Goal: Transaction & Acquisition: Purchase product/service

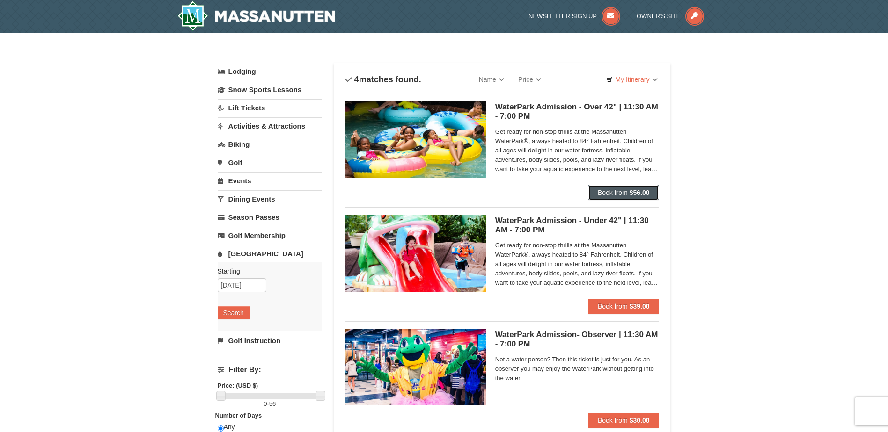
click at [602, 193] on span "Book from" at bounding box center [612, 192] width 30 height 7
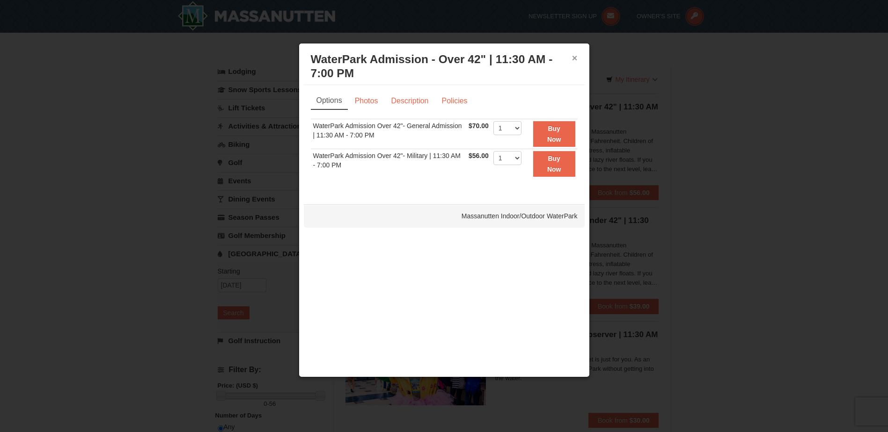
click at [574, 59] on button "×" at bounding box center [575, 57] width 6 height 9
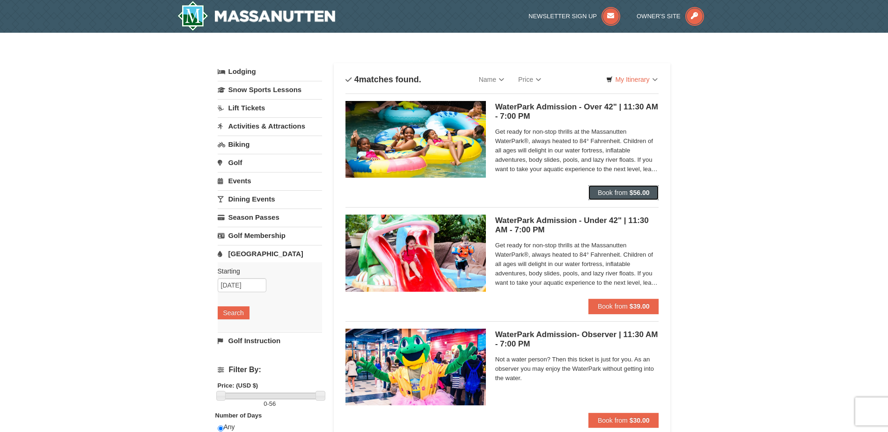
click at [625, 186] on button "Book from $56.00" at bounding box center [623, 192] width 71 height 15
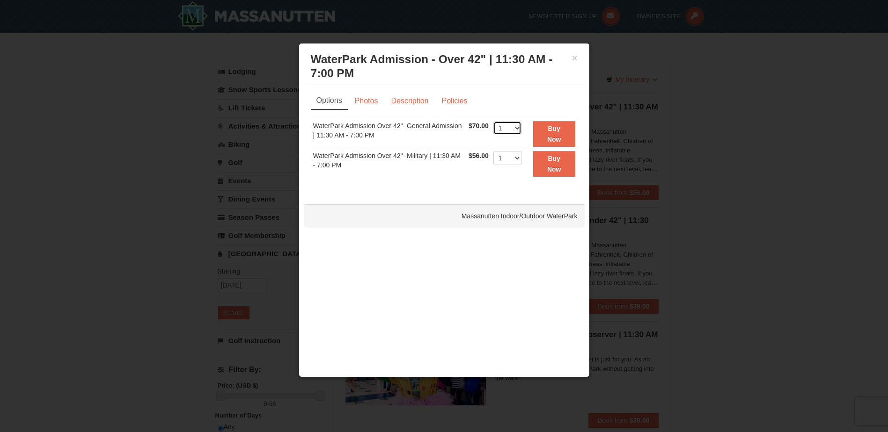
click at [518, 127] on select "1 2 3 4 5 6 7 8 9 10 11 12 13 14 15 16 17 18 19 20 21 22" at bounding box center [507, 128] width 28 height 14
select select "10"
click at [493, 121] on select "1 2 3 4 5 6 7 8 9 10 11 12 13 14 15 16 17 18 19 20 21 22" at bounding box center [507, 128] width 28 height 14
click at [515, 154] on select "1 2 3 4 5 6 7 8 9 10 11 12 13 14 15 16 17 18 19 20 21 22" at bounding box center [507, 158] width 28 height 14
select select "3"
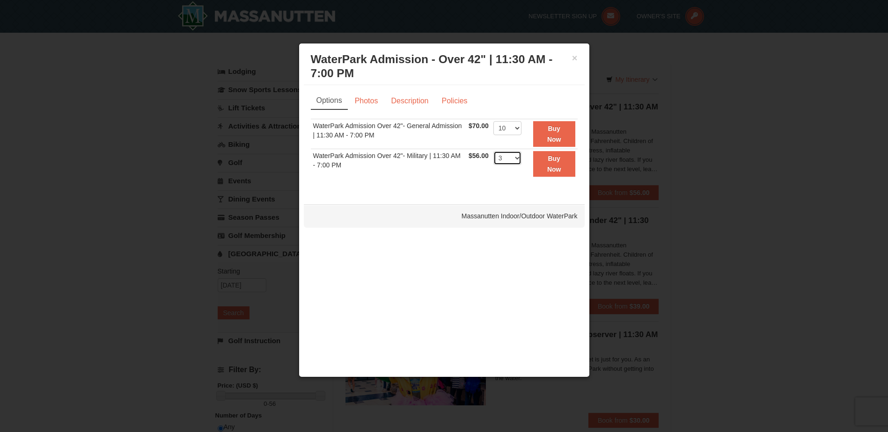
click at [493, 151] on select "1 2 3 4 5 6 7 8 9 10 11 12 13 14 15 16 17 18 19 20 21 22" at bounding box center [507, 158] width 28 height 14
click at [550, 136] on strong "Buy Now" at bounding box center [554, 134] width 14 height 18
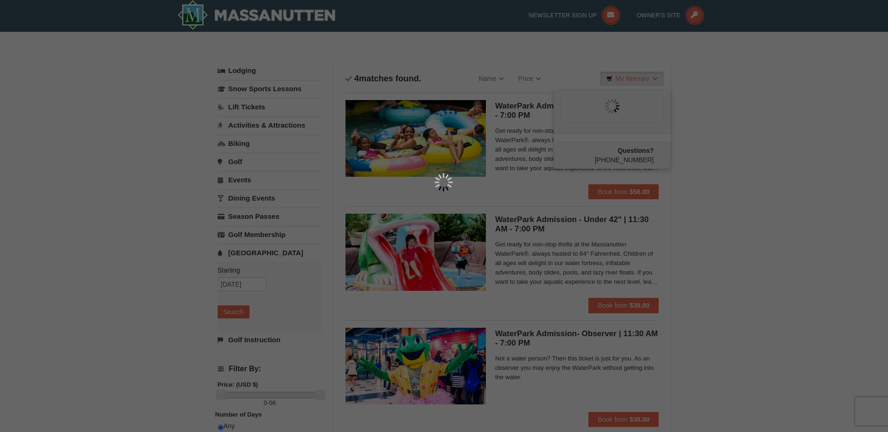
scroll to position [3, 0]
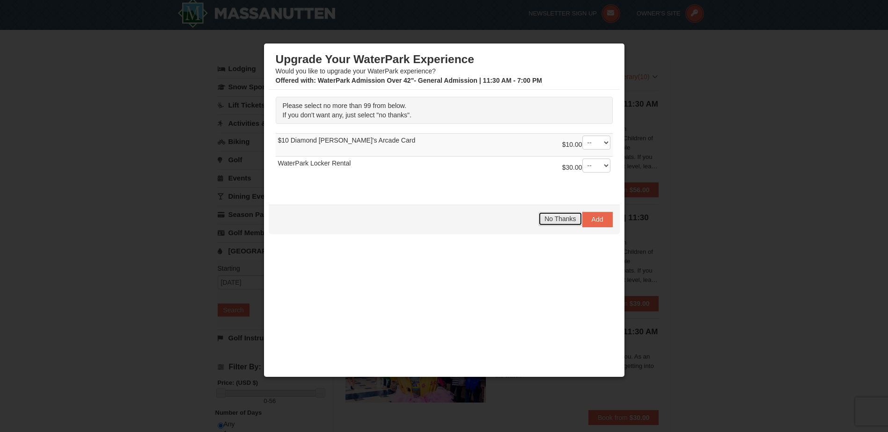
click at [552, 216] on span "No Thanks" at bounding box center [559, 218] width 31 height 7
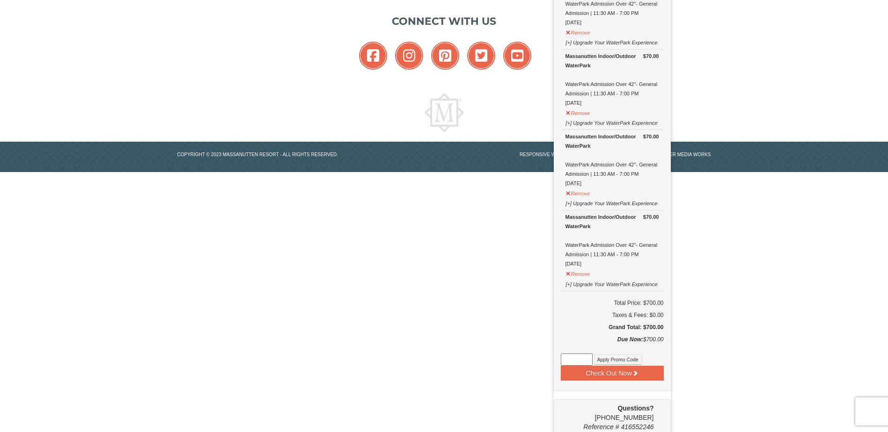
scroll to position [633, 0]
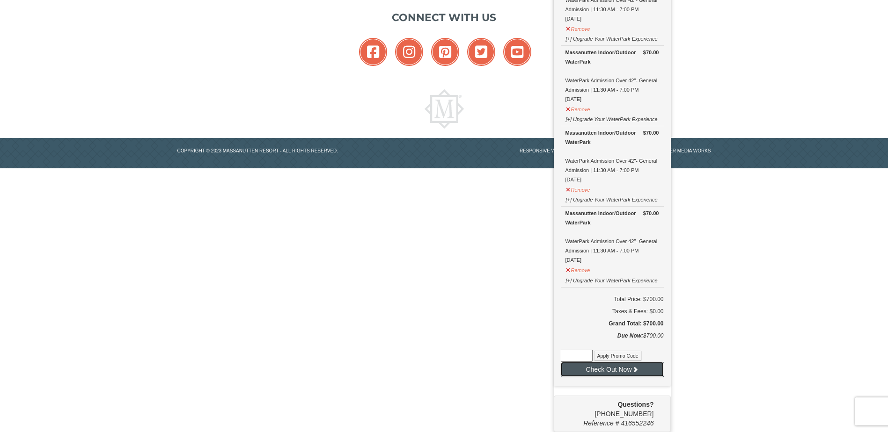
click at [620, 368] on button "Check Out Now" at bounding box center [612, 369] width 103 height 15
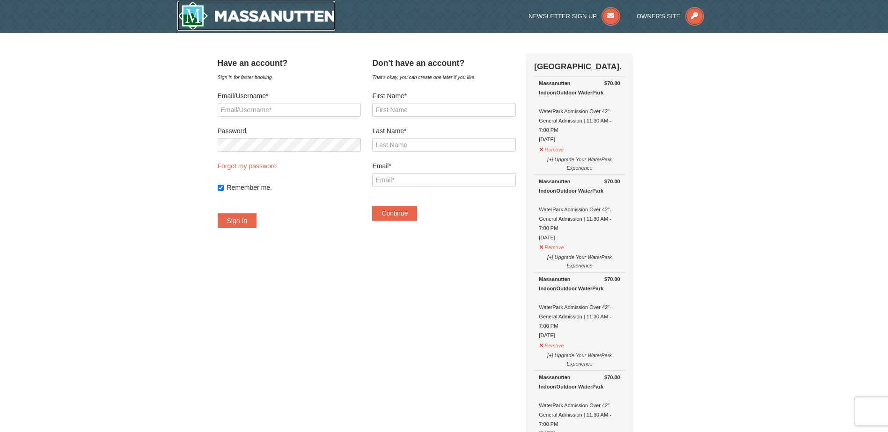
click at [288, 12] on img at bounding box center [256, 16] width 158 height 30
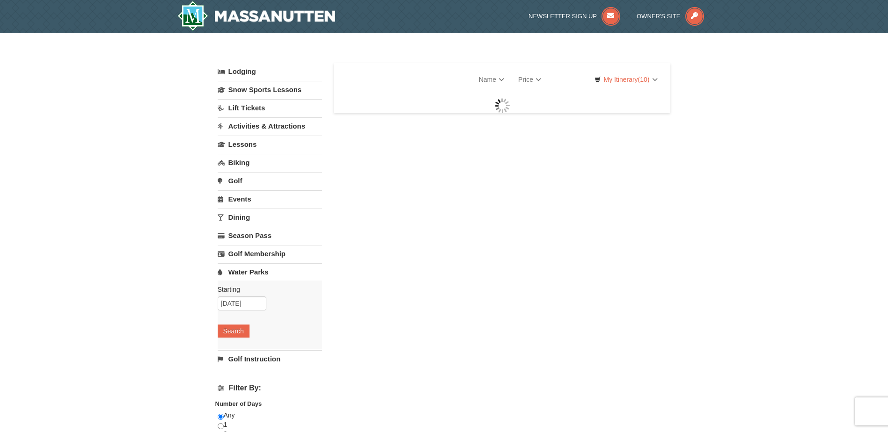
select select "10"
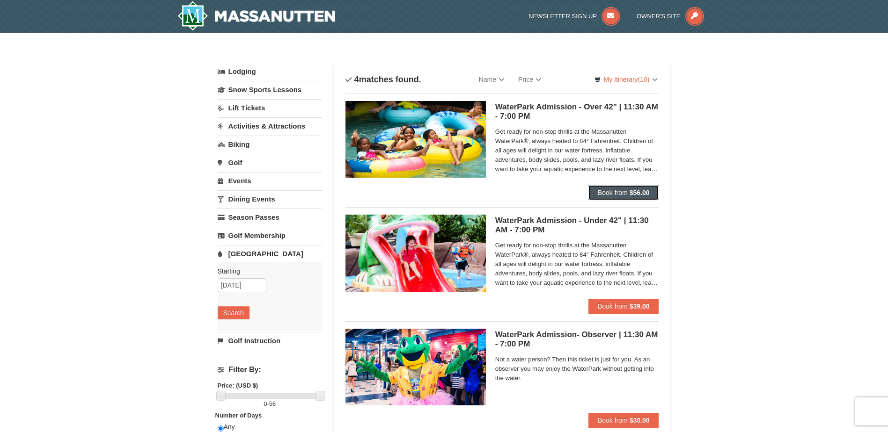
click at [634, 192] on strong "$56.00" at bounding box center [639, 192] width 20 height 7
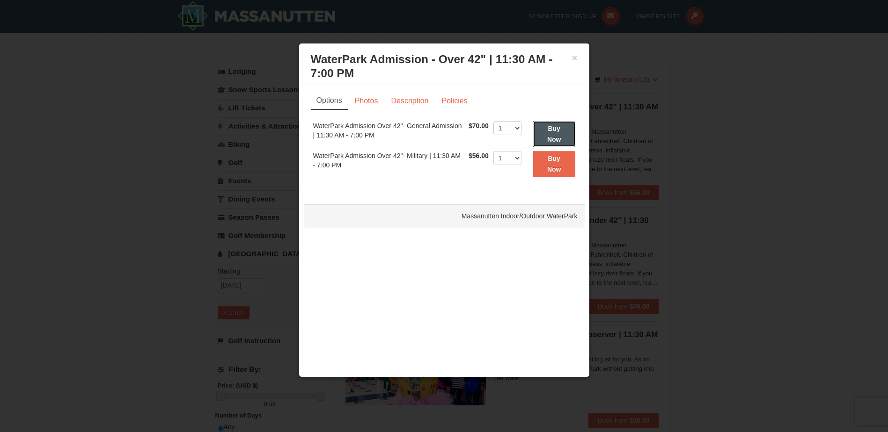
click at [558, 134] on button "Buy Now" at bounding box center [554, 134] width 42 height 26
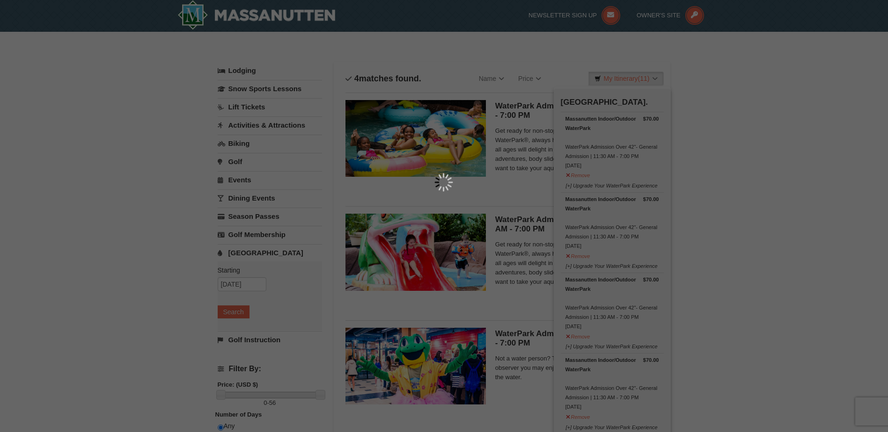
scroll to position [3, 0]
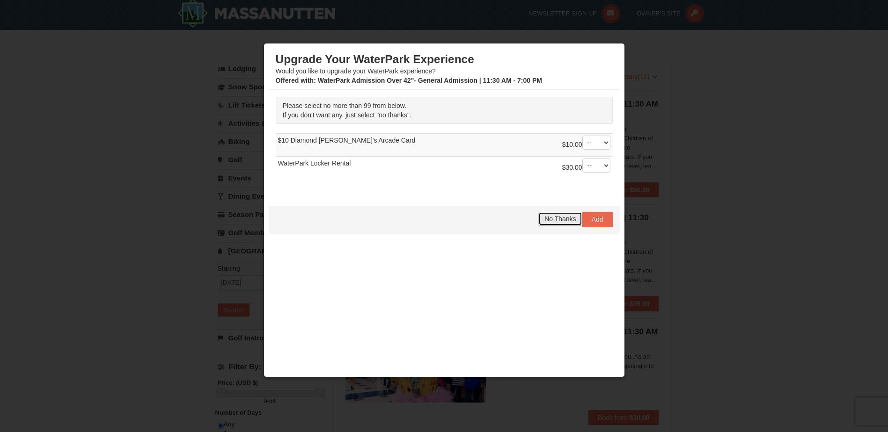
click at [555, 216] on span "No Thanks" at bounding box center [559, 218] width 31 height 7
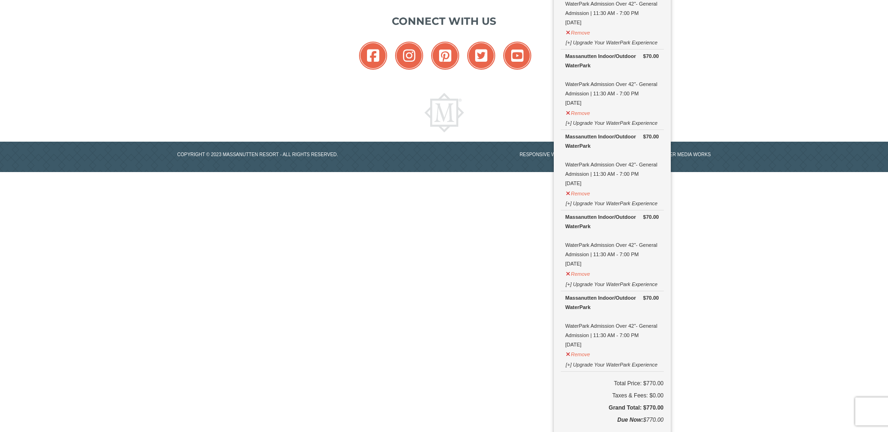
scroll to position [713, 0]
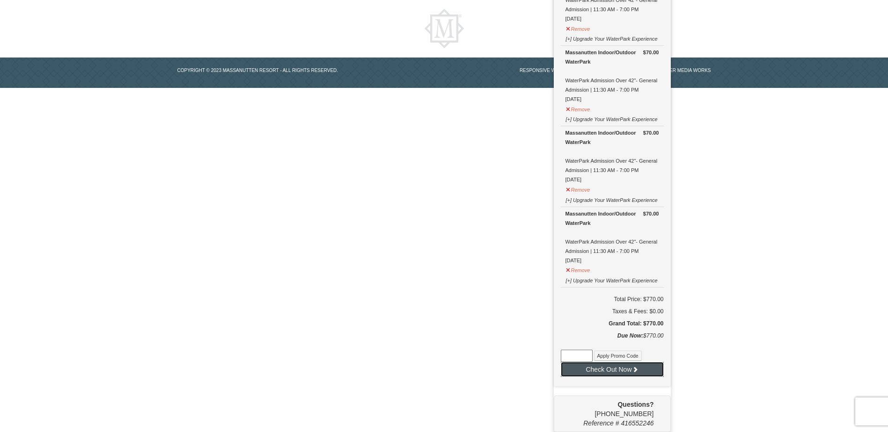
click at [610, 369] on button "Check Out Now" at bounding box center [612, 369] width 103 height 15
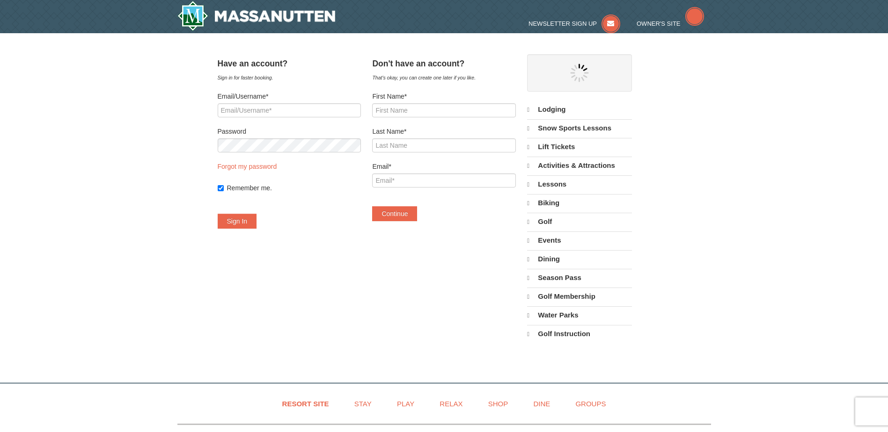
select select "10"
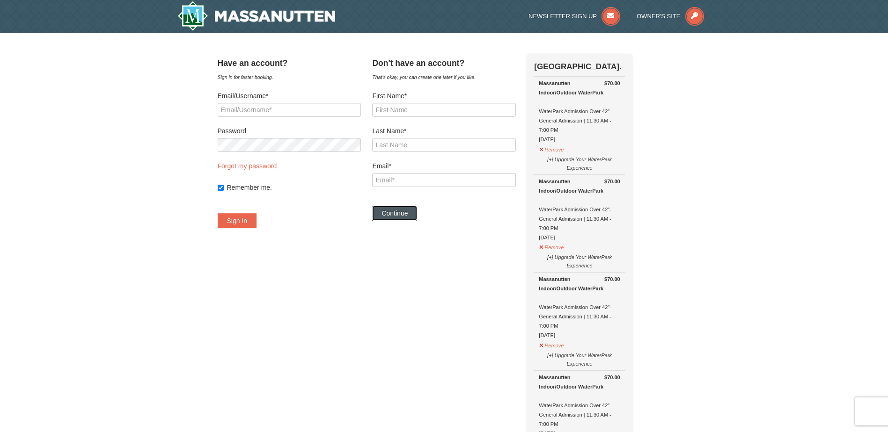
click at [414, 214] on button "Continue" at bounding box center [394, 213] width 45 height 15
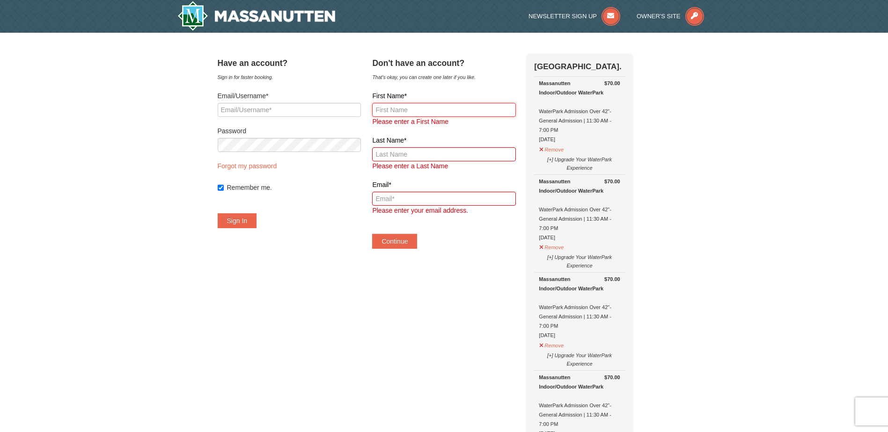
click at [444, 103] on input "First Name*" at bounding box center [443, 110] width 143 height 14
type input "Jay"
click at [389, 158] on input "Last Name*" at bounding box center [443, 154] width 143 height 14
type input "Amick"
click at [389, 200] on input "Email*" at bounding box center [443, 199] width 143 height 14
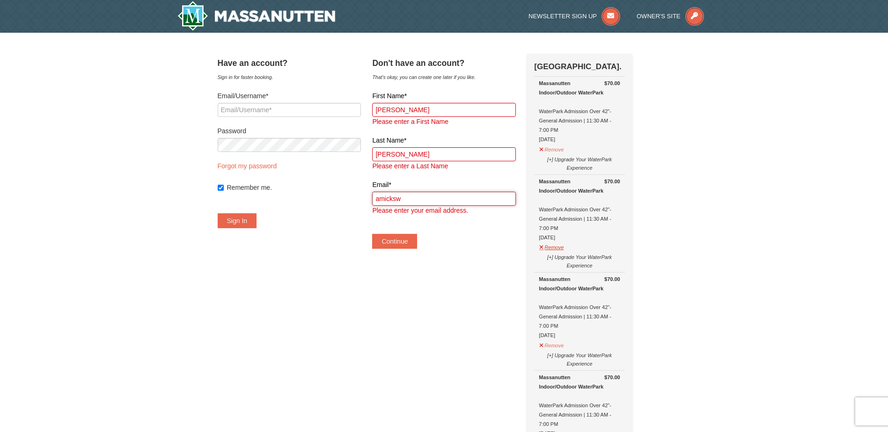
type input "amickswelding@yahoo.com"
click at [408, 240] on button "Continue" at bounding box center [394, 241] width 45 height 15
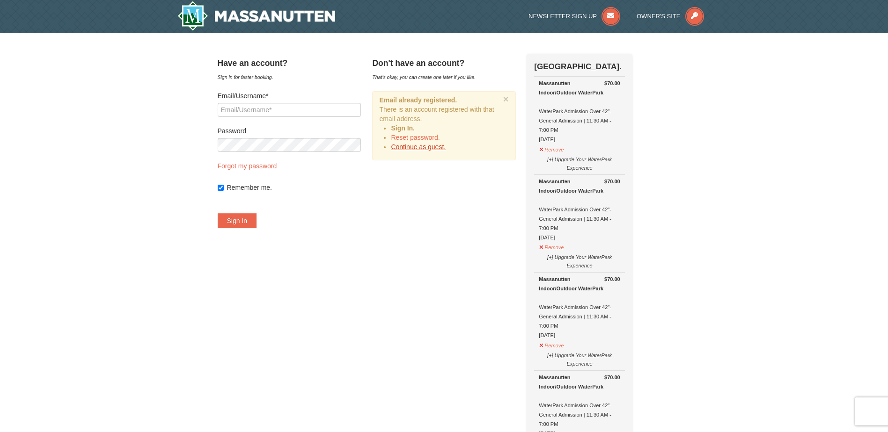
click at [436, 146] on link "Continue as guest." at bounding box center [418, 146] width 55 height 7
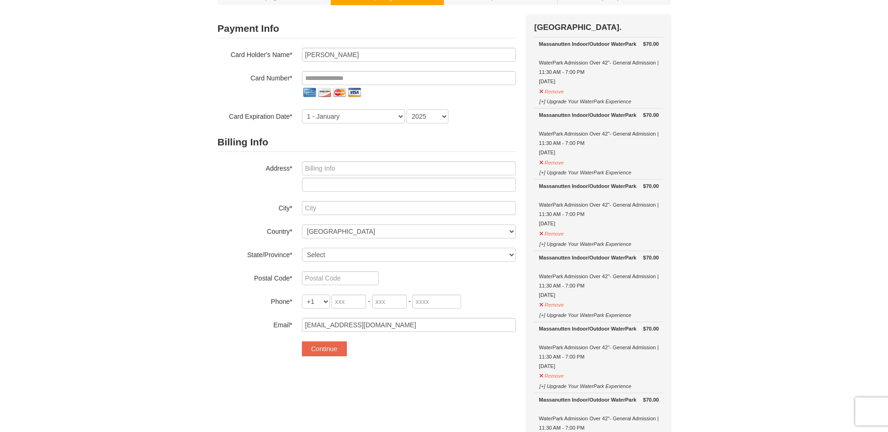
scroll to position [47, 0]
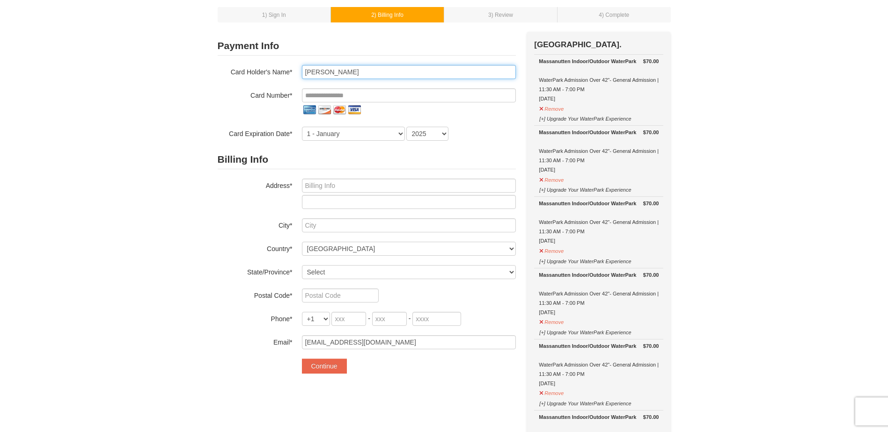
click at [348, 75] on input "Jay Amick" at bounding box center [409, 72] width 214 height 14
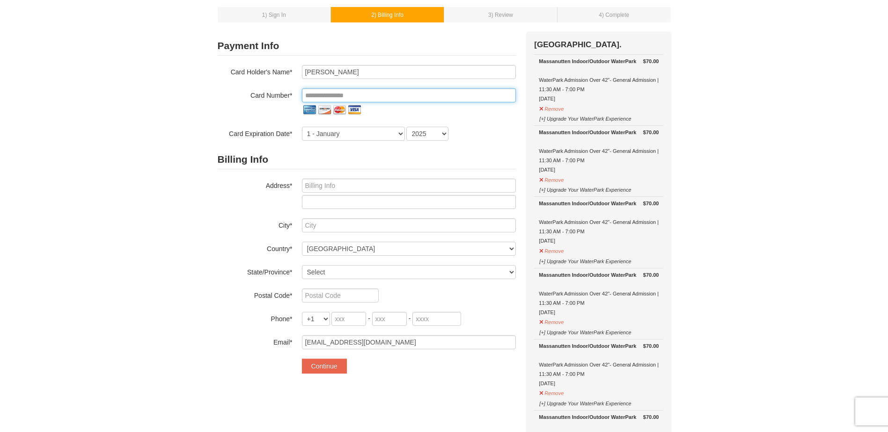
click at [355, 91] on input "tel" at bounding box center [409, 95] width 214 height 14
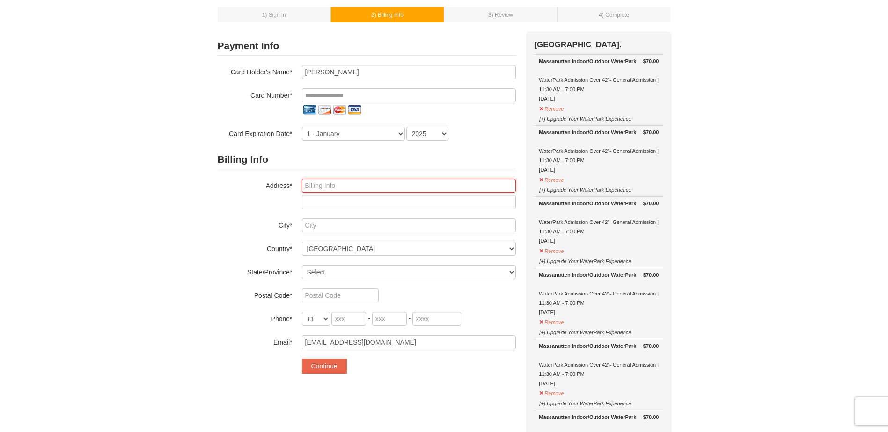
type input "90 Fairview Lane"
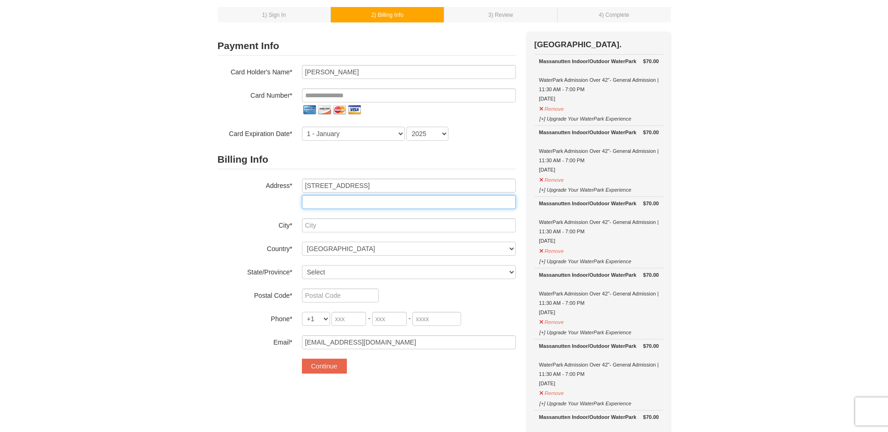
type input "PO Box 268"
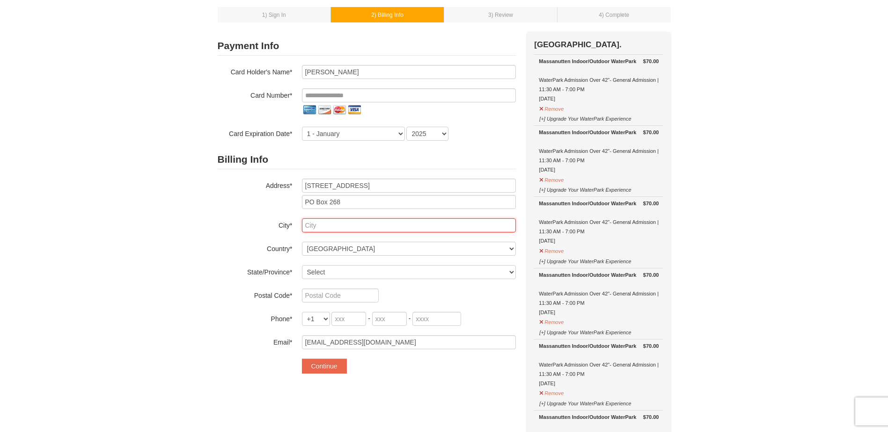
type input "Nettie"
select select "WV"
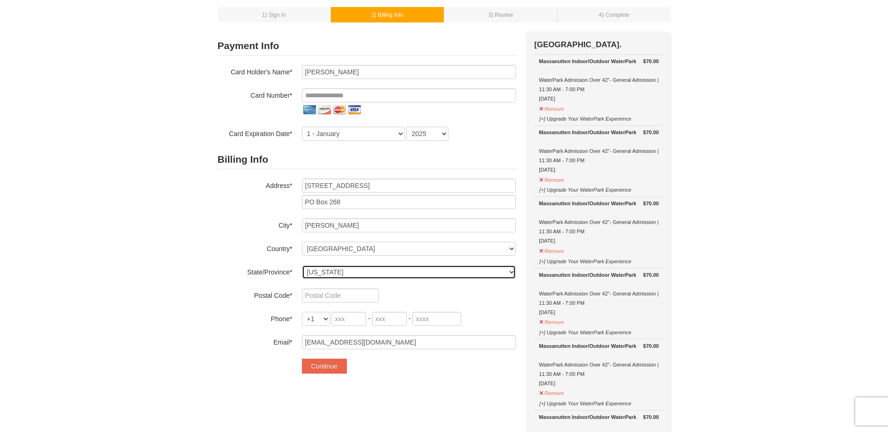
type input "26681-026"
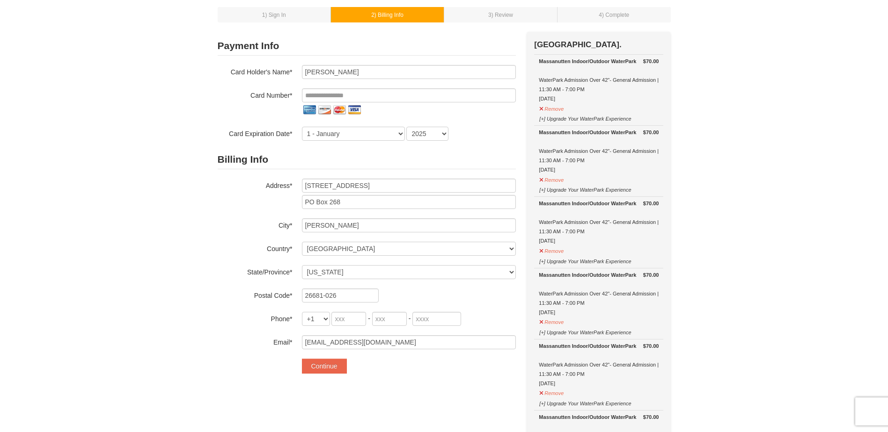
type input "**********"
select select "9"
select select "2028"
click at [336, 319] on input "tel" at bounding box center [348, 319] width 35 height 14
type input "304"
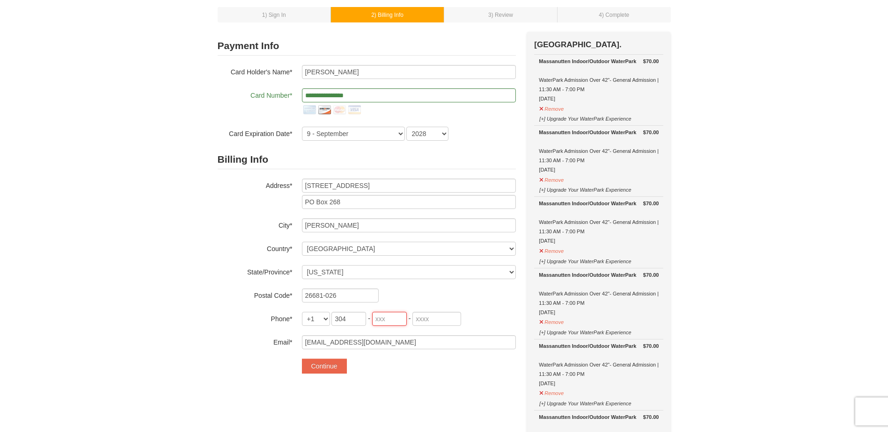
click at [386, 321] on input "tel" at bounding box center [389, 319] width 35 height 14
type input "619"
click at [419, 317] on input "tel" at bounding box center [436, 319] width 49 height 14
type input "4877"
click at [327, 368] on button "Continue" at bounding box center [324, 366] width 45 height 15
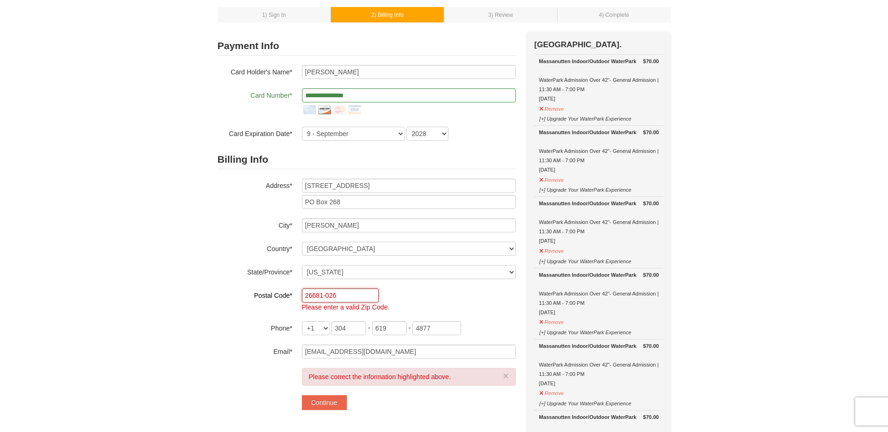
click at [356, 296] on input "26681-026" at bounding box center [340, 296] width 77 height 14
type input "26681"
click at [409, 284] on div "Billing Info Address* 90 Fairview Lane PO Box 268 City* Nettie Country* ----- S…" at bounding box center [367, 254] width 298 height 209
click at [331, 403] on button "Continue" at bounding box center [324, 402] width 45 height 15
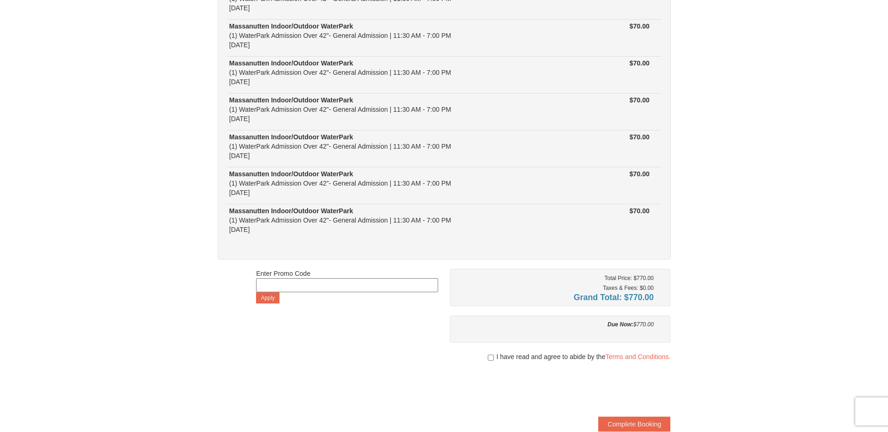
scroll to position [374, 0]
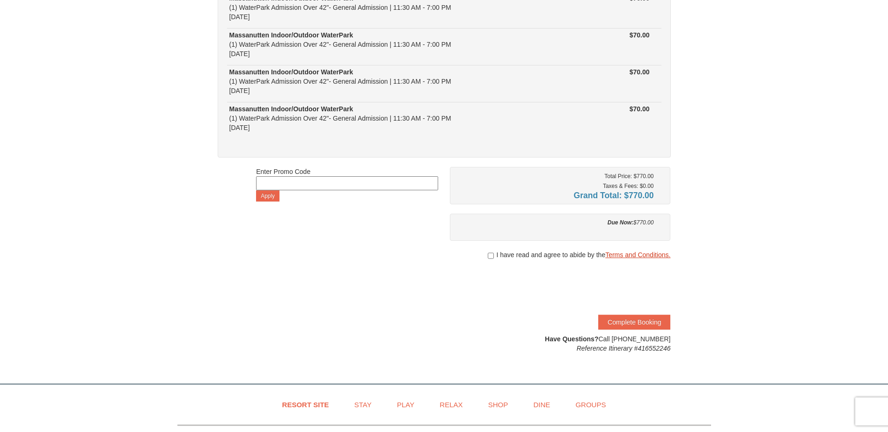
click at [654, 254] on link "Terms and Conditions." at bounding box center [637, 254] width 65 height 7
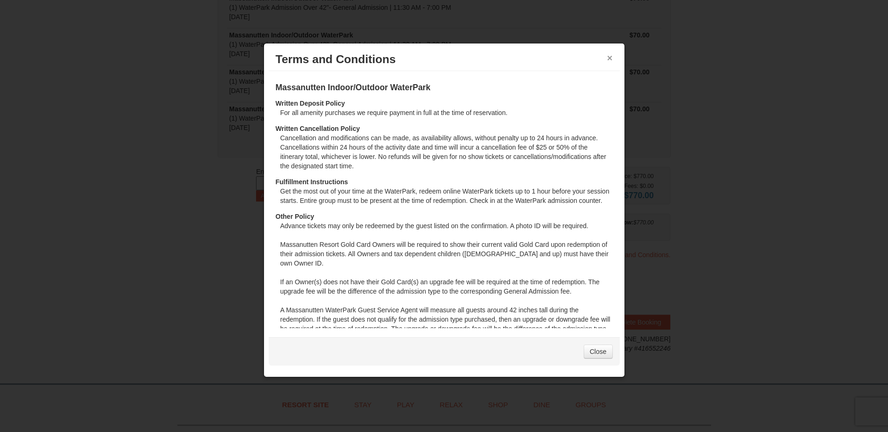
click at [609, 57] on button "×" at bounding box center [610, 57] width 6 height 9
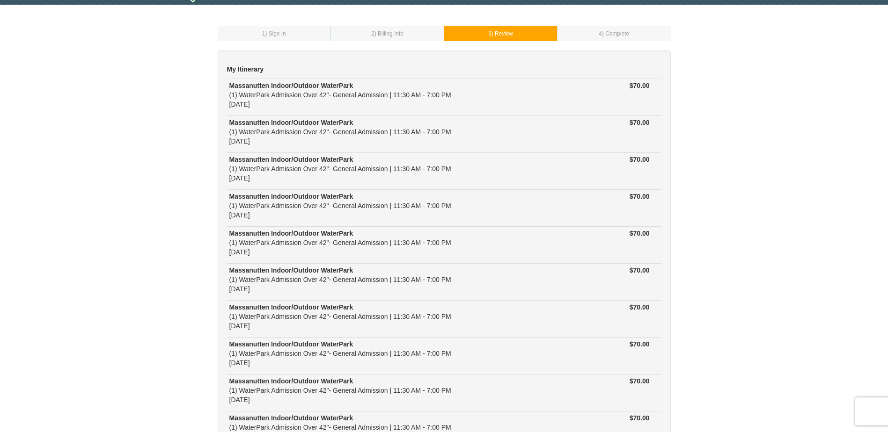
scroll to position [0, 0]
